Goal: Transaction & Acquisition: Purchase product/service

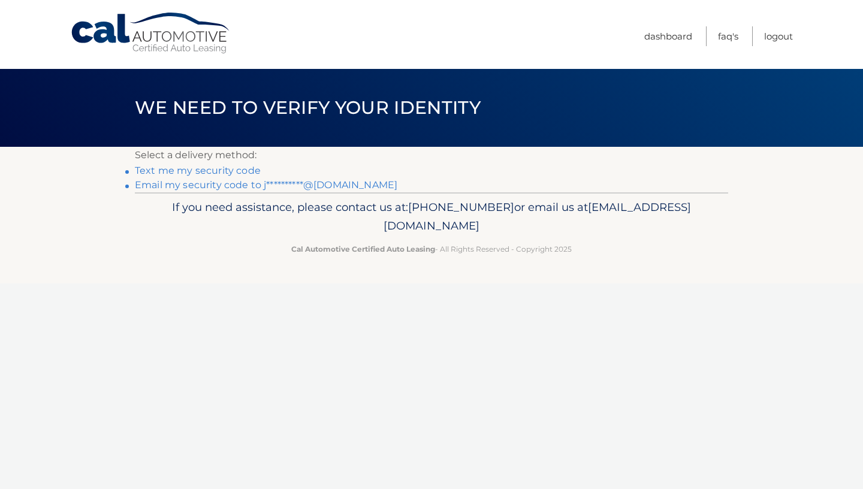
click at [307, 184] on link "**********" at bounding box center [266, 184] width 262 height 11
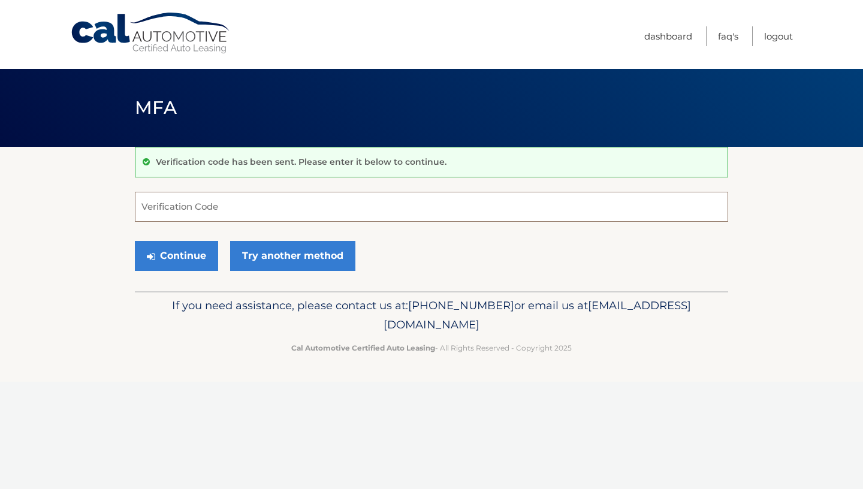
click at [285, 202] on input "Verification Code" at bounding box center [431, 207] width 593 height 30
click at [241, 204] on input "Verification Code" at bounding box center [431, 207] width 593 height 30
paste input "NWHCWQ"
click at [211, 380] on footer "If you need assistance, please contact us at: 609-807-3200 or email us at Custo…" at bounding box center [431, 336] width 863 height 91
click at [196, 265] on button "Continue" at bounding box center [176, 256] width 83 height 30
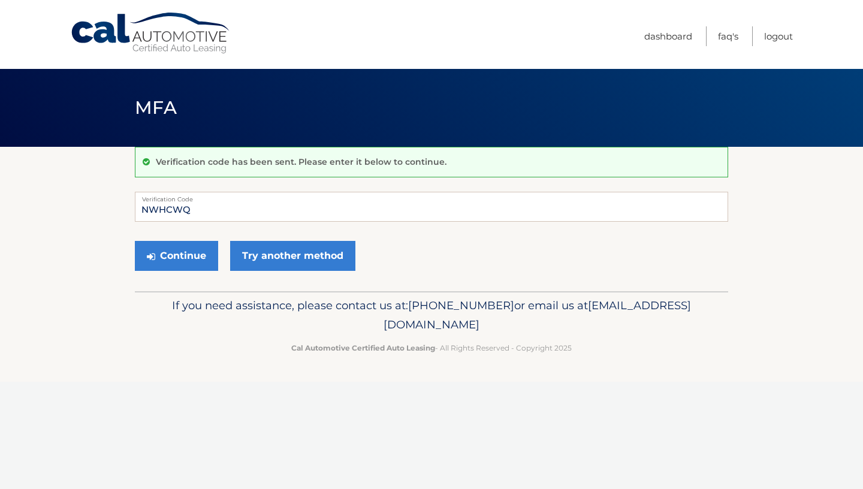
click at [213, 321] on p "If you need assistance, please contact us at: 609-807-3200 or email us at Custo…" at bounding box center [431, 315] width 577 height 38
click at [203, 209] on input "NWHCWQ" at bounding box center [431, 207] width 593 height 30
paste input "299281"
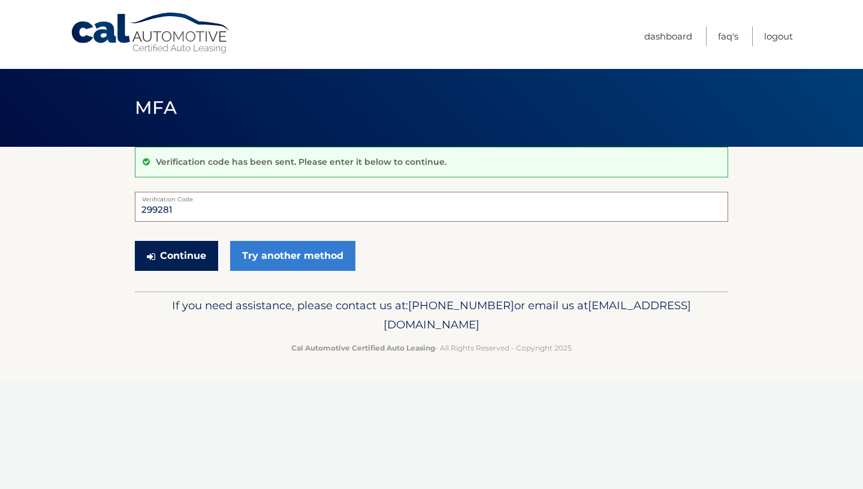
type input "299281"
click at [177, 259] on button "Continue" at bounding box center [176, 256] width 83 height 30
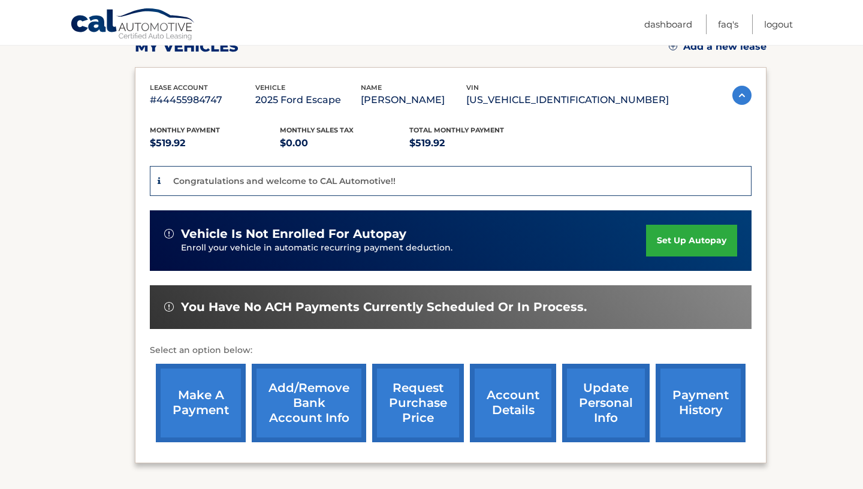
scroll to position [182, 0]
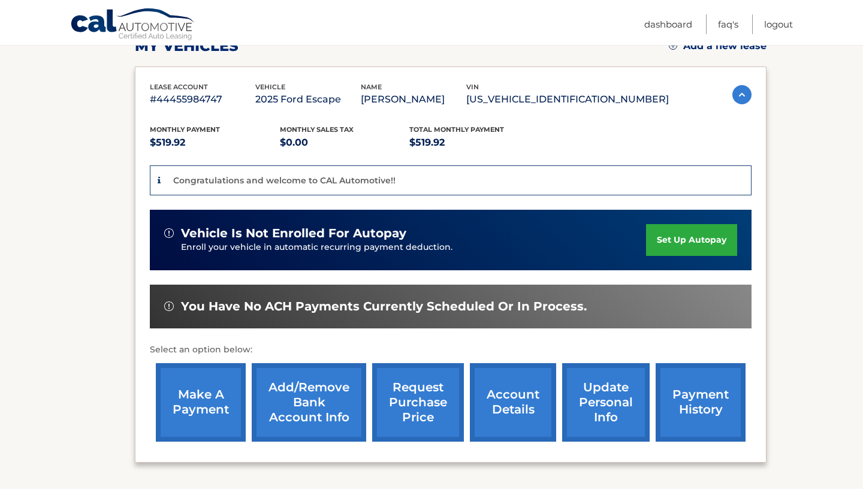
click at [189, 404] on link "make a payment" at bounding box center [201, 402] width 90 height 78
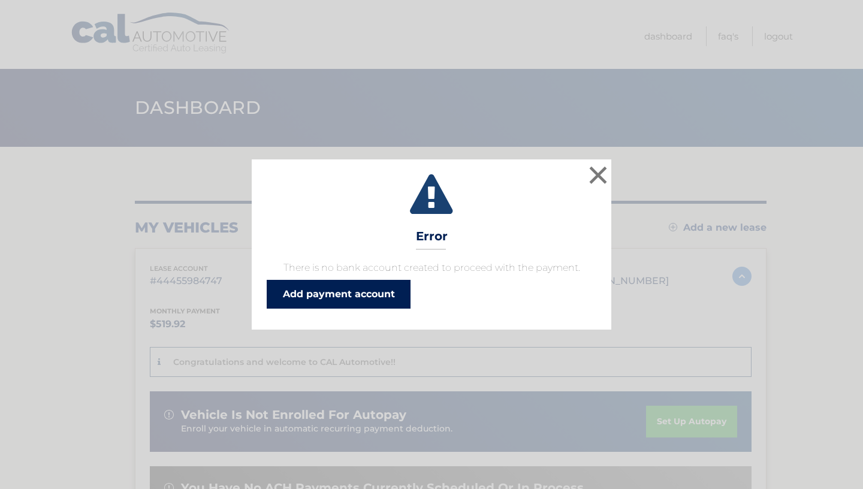
click at [338, 300] on link "Add payment account" at bounding box center [339, 294] width 144 height 29
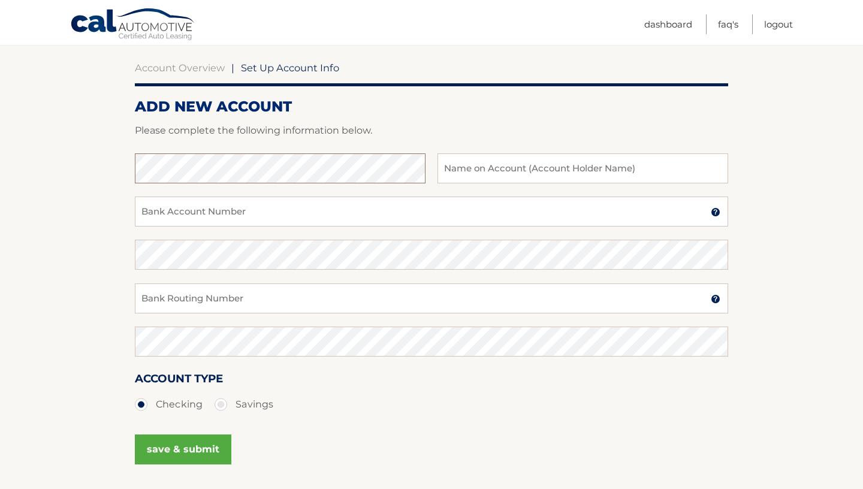
scroll to position [96, 0]
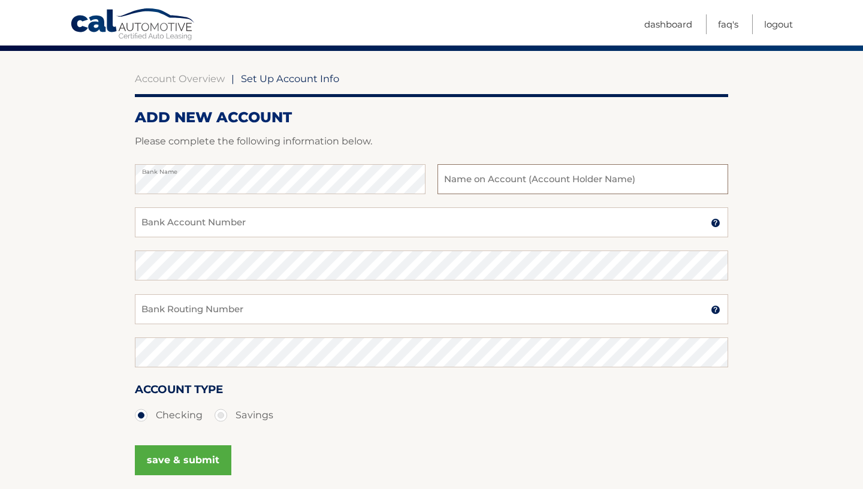
click at [477, 192] on input "text" at bounding box center [582, 179] width 291 height 30
type input "James Johnsen"
click at [286, 220] on input "Bank Account Number" at bounding box center [431, 222] width 593 height 30
type input "4409172452"
click at [243, 306] on input "Bank Routing Number" at bounding box center [431, 309] width 593 height 30
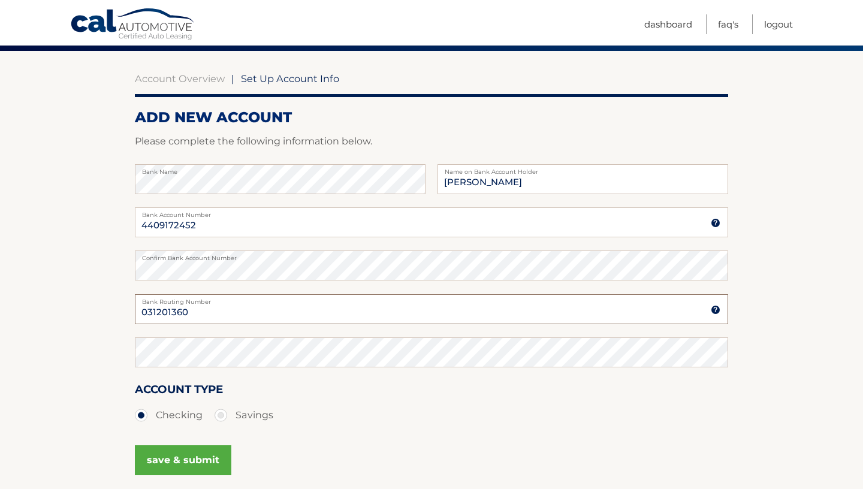
type input "031201360"
click at [317, 408] on ul "Checking Savings" at bounding box center [431, 415] width 593 height 24
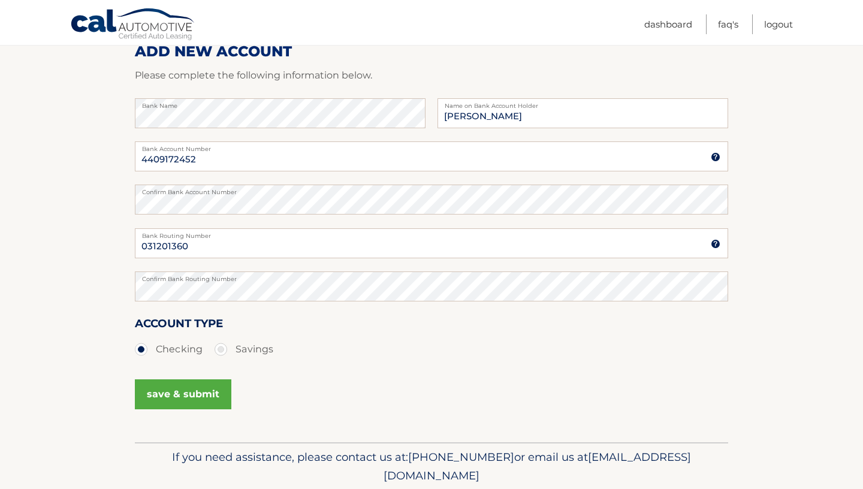
scroll to position [160, 0]
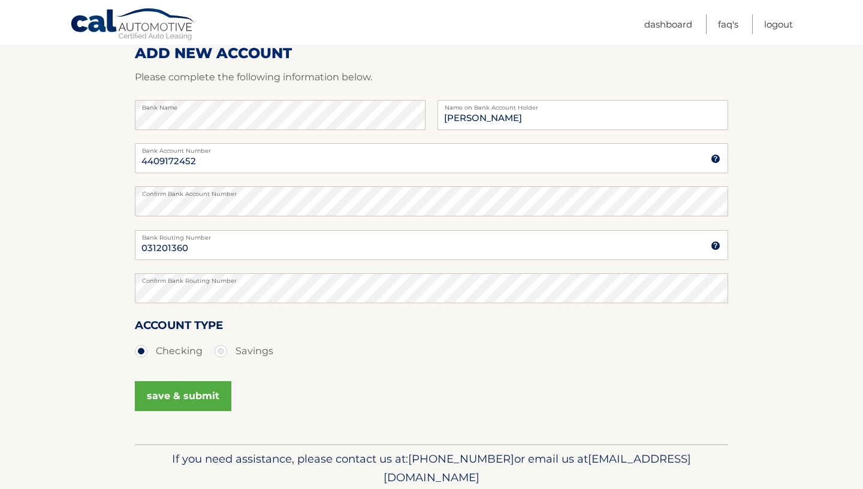
click at [207, 398] on button "save & submit" at bounding box center [183, 396] width 96 height 30
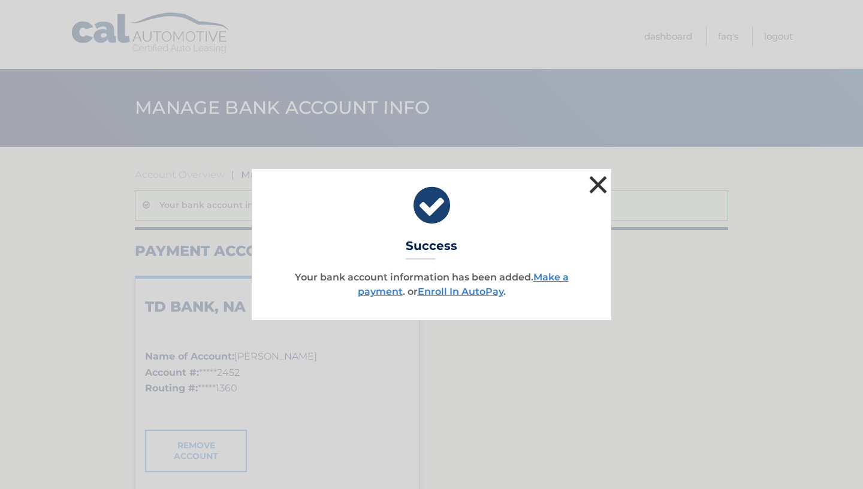
click at [591, 182] on button "×" at bounding box center [598, 185] width 24 height 24
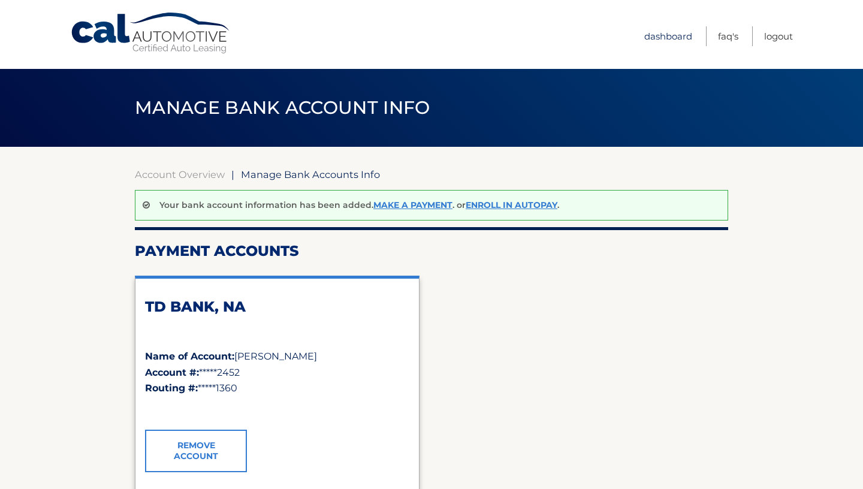
click at [670, 33] on link "Dashboard" at bounding box center [668, 36] width 48 height 20
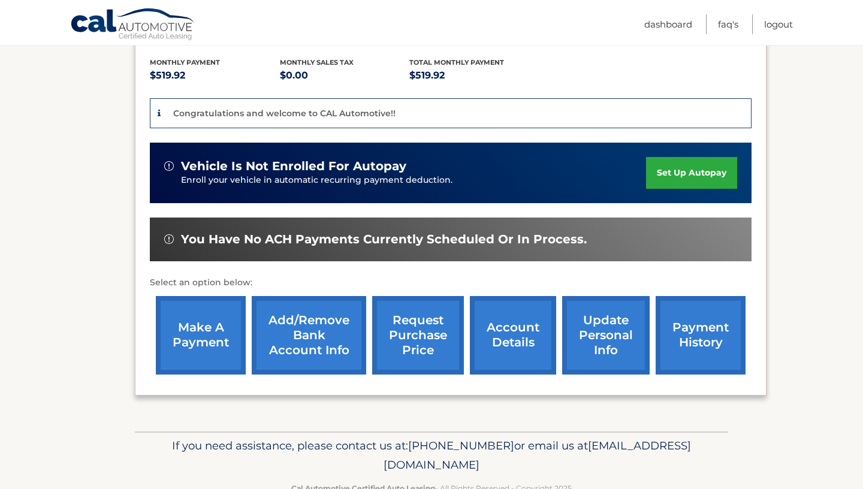
scroll to position [258, 0]
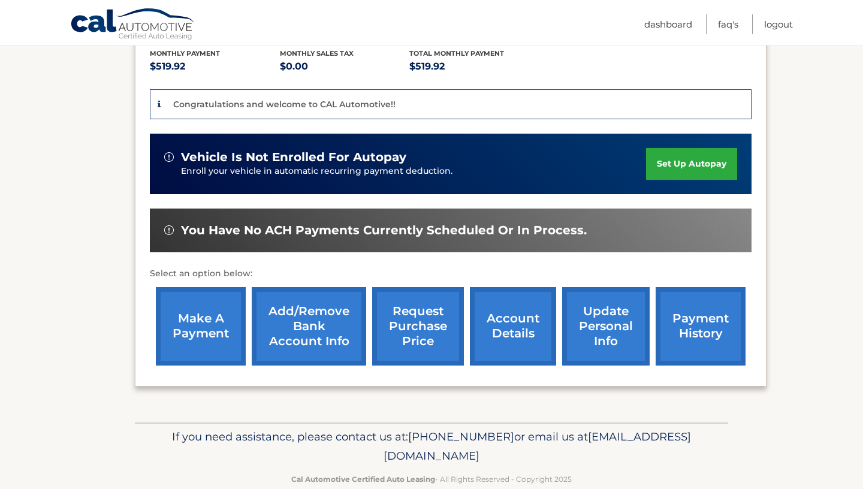
click at [199, 328] on link "make a payment" at bounding box center [201, 326] width 90 height 78
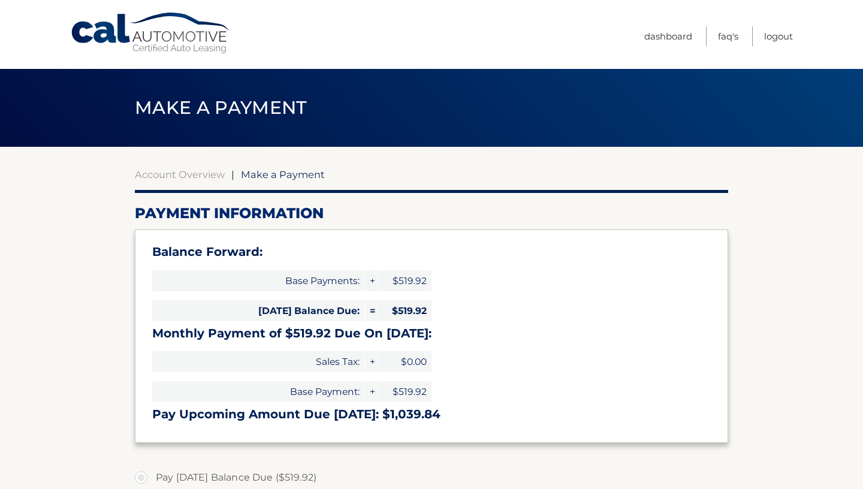
select select "N2Y2ZjcxODItN2M1Yy00NWRiLTkyZjEtYjc5MzcyMzUwZjM4"
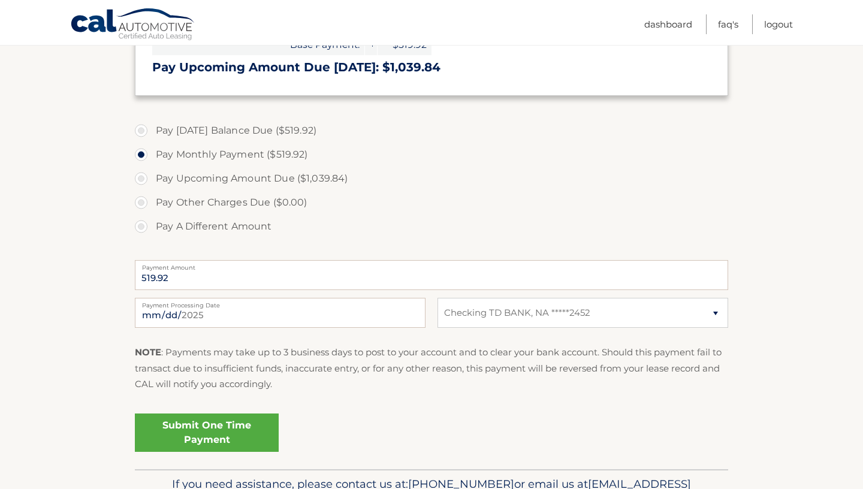
scroll to position [347, 0]
click at [437, 297] on select "Select Bank Account Checking TD BANK, NA *****2452" at bounding box center [582, 312] width 291 height 30
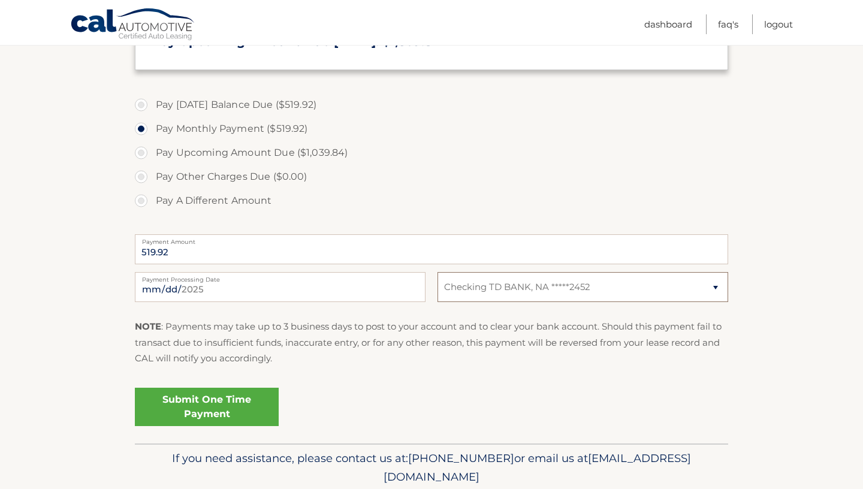
scroll to position [374, 0]
click at [246, 401] on link "Submit One Time Payment" at bounding box center [207, 405] width 144 height 38
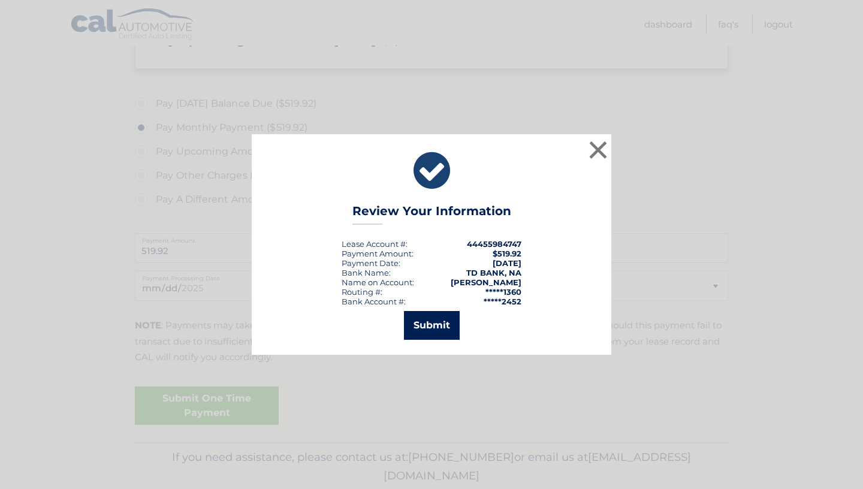
click at [437, 329] on button "Submit" at bounding box center [432, 325] width 56 height 29
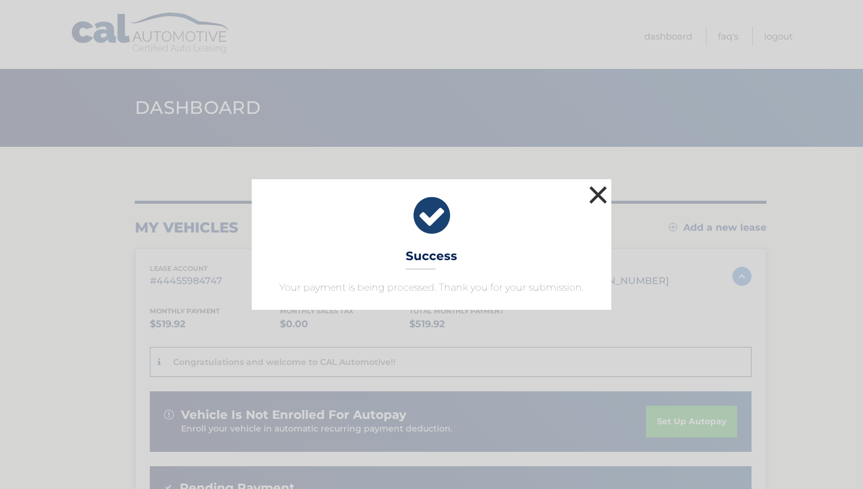
click at [595, 191] on button "×" at bounding box center [598, 195] width 24 height 24
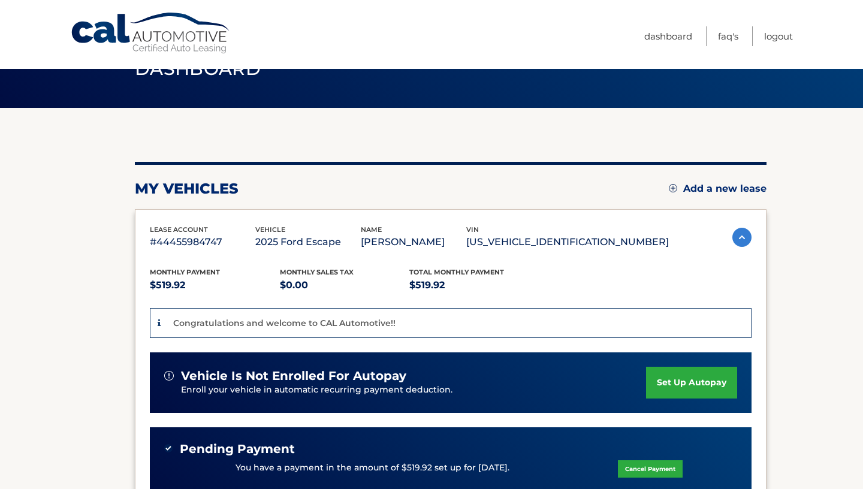
scroll to position [52, 0]
